Goal: Answer question/provide support

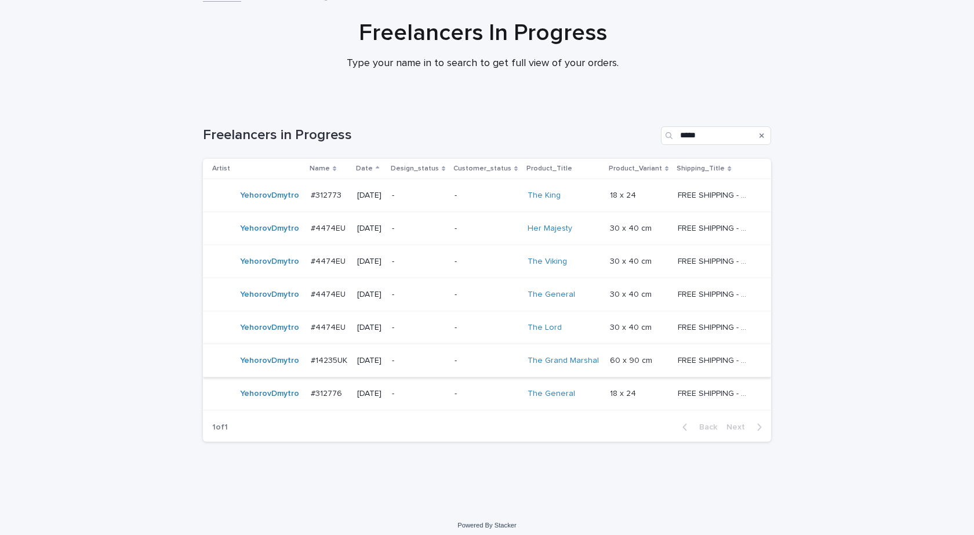
scroll to position [85, 0]
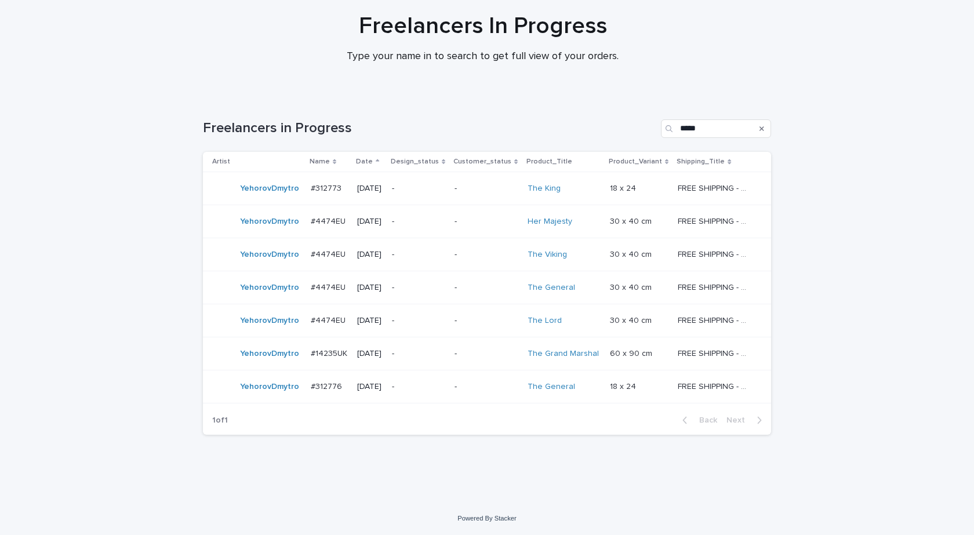
click at [277, 400] on td "YehorovDmytro" at bounding box center [254, 387] width 103 height 33
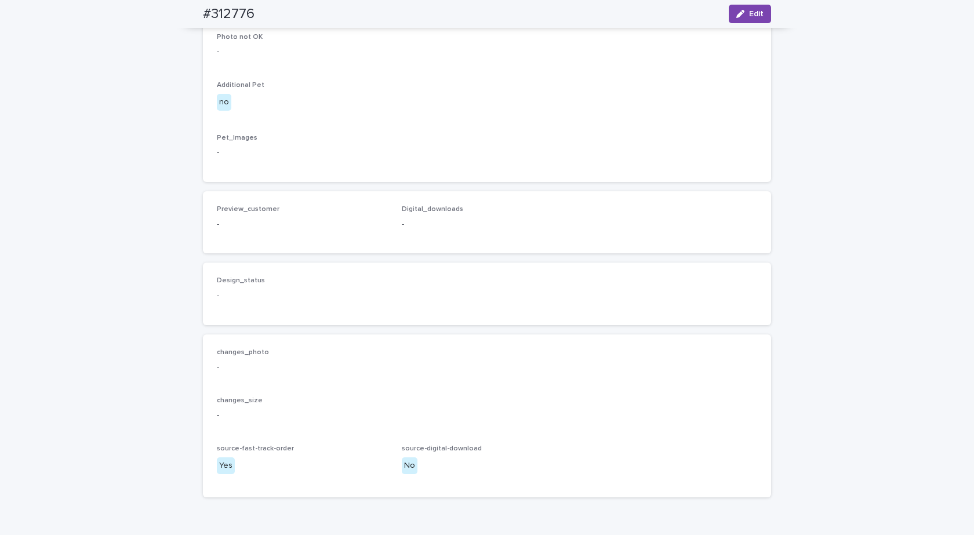
scroll to position [383, 0]
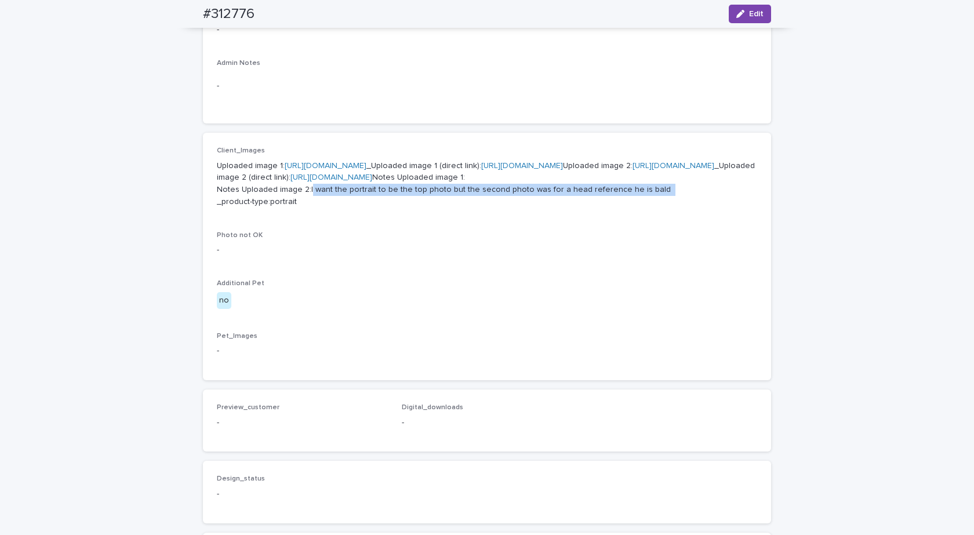
drag, startPoint x: 658, startPoint y: 336, endPoint x: 304, endPoint y: 333, distance: 353.8
click at [304, 208] on p "Uploaded image 1: [URL][DOMAIN_NAME] _Uploaded image 1 (direct link): [URL][DOM…" at bounding box center [487, 184] width 540 height 48
copy p "I want the portrait to be the top photo but the second photo was for a head ref…"
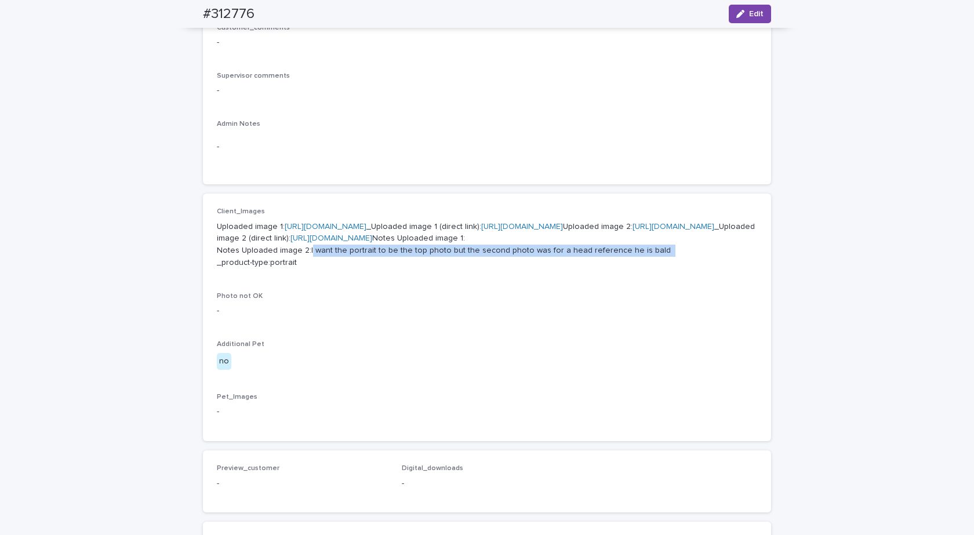
scroll to position [0, 0]
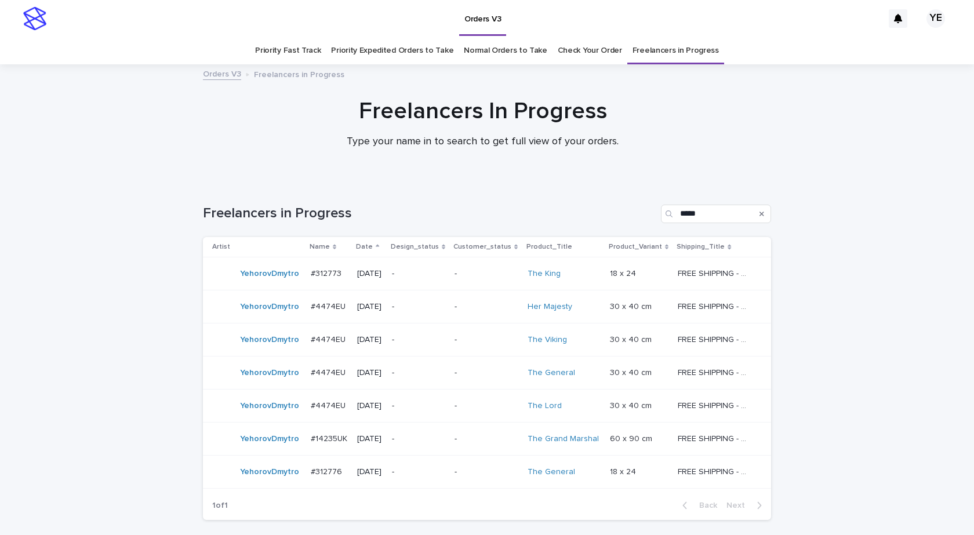
scroll to position [37, 0]
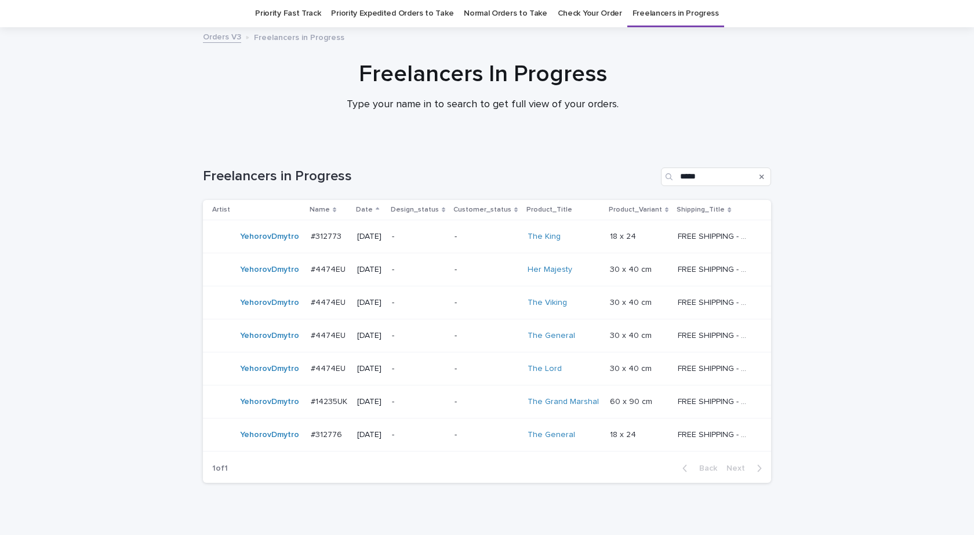
click at [266, 447] on div "YehorovDmytro" at bounding box center [256, 434] width 89 height 23
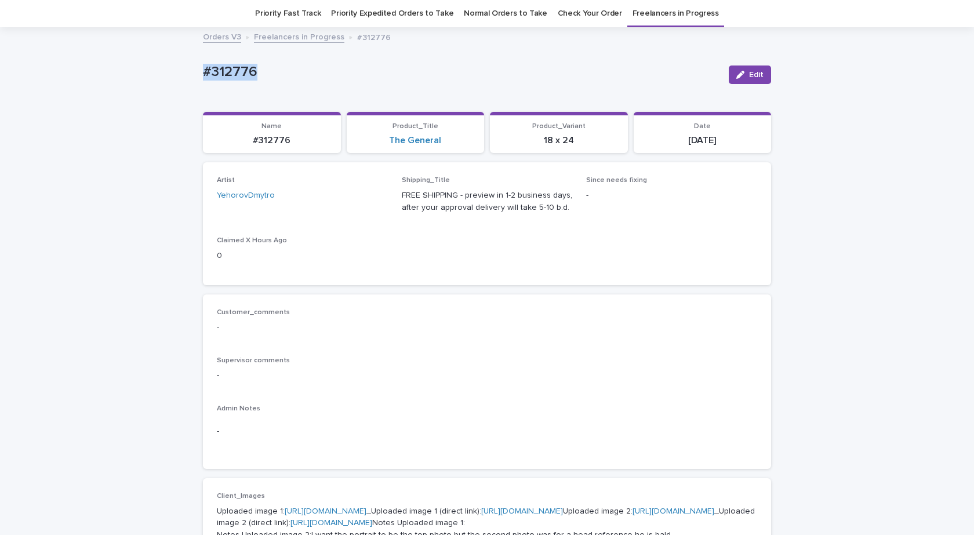
drag, startPoint x: 268, startPoint y: 74, endPoint x: 159, endPoint y: 67, distance: 108.7
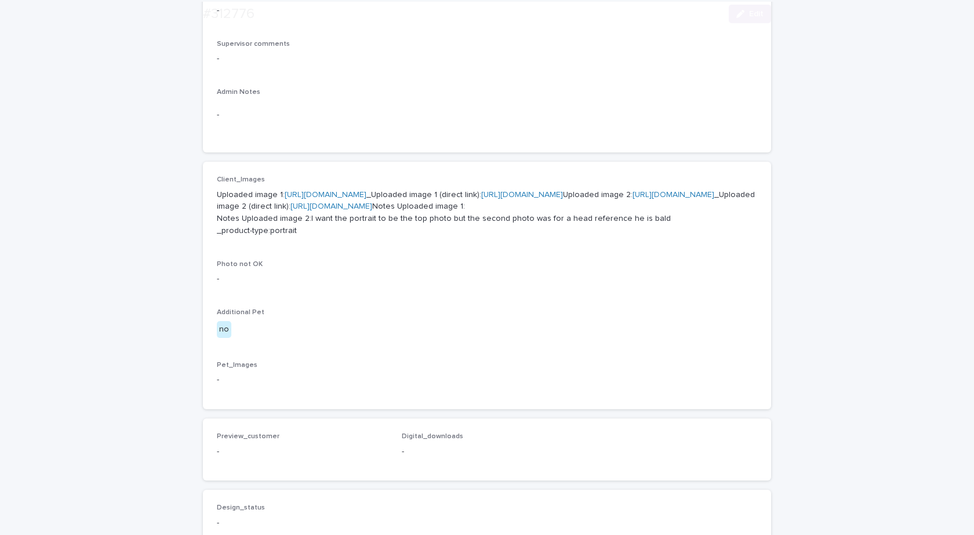
scroll to position [501, 0]
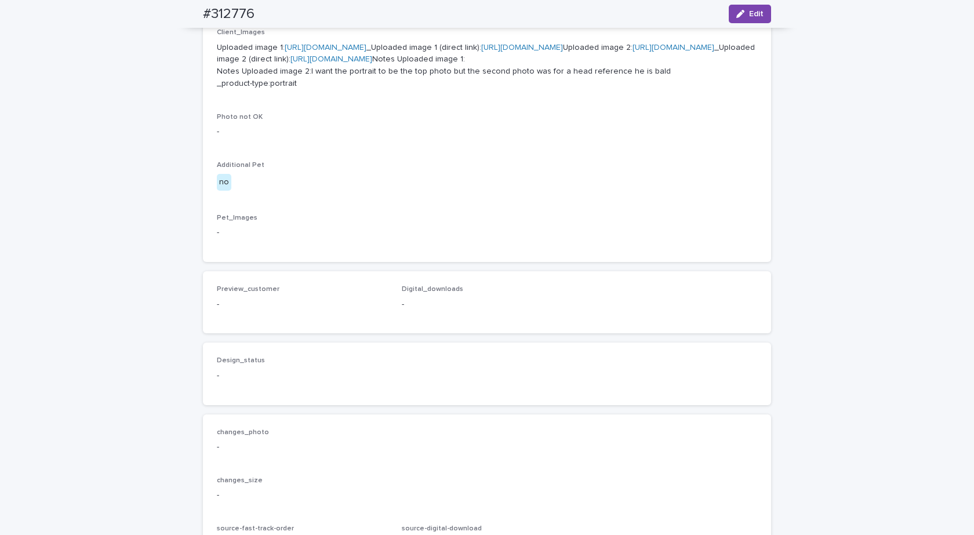
click at [633, 52] on link "[URL][DOMAIN_NAME]" at bounding box center [674, 47] width 82 height 8
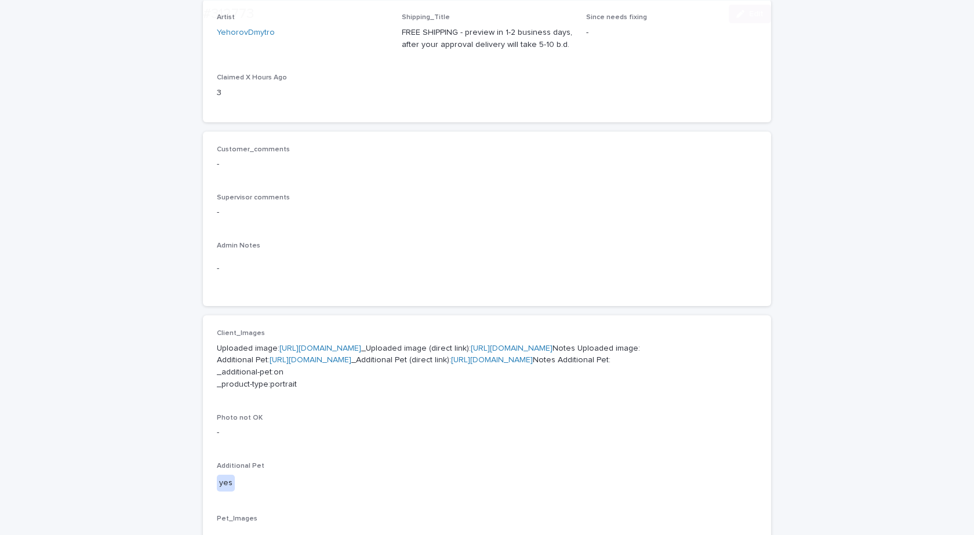
scroll to position [406, 0]
